Goal: Find specific page/section: Find specific page/section

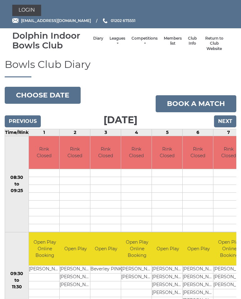
click at [28, 9] on link "Login" at bounding box center [26, 10] width 29 height 11
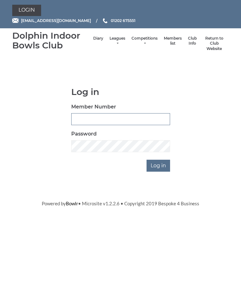
type input "2891"
click at [159, 165] on input "Log in" at bounding box center [159, 166] width 24 height 12
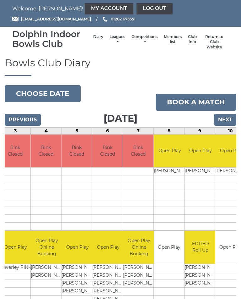
scroll to position [2, 0]
click at [164, 39] on link "Members list" at bounding box center [173, 39] width 18 height 10
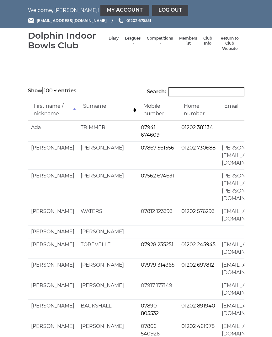
select select "100"
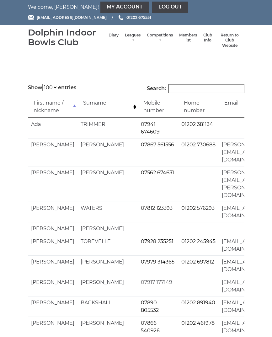
click at [188, 85] on input "Search:" at bounding box center [207, 88] width 76 height 9
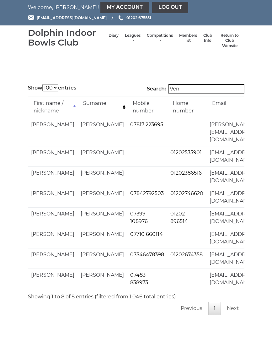
scroll to position [0, 0]
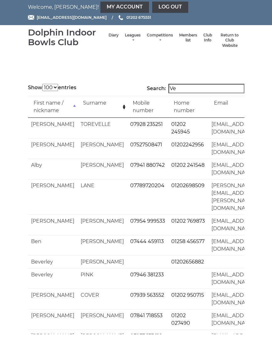
type input "V"
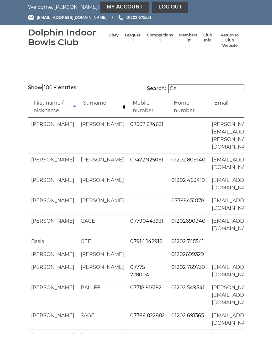
type input "G"
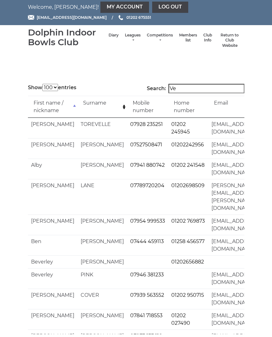
type input "V"
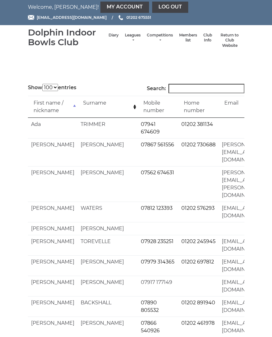
scroll to position [3, 0]
click at [152, 4] on link "Log out" at bounding box center [170, 7] width 36 height 11
